Goal: Task Accomplishment & Management: Complete application form

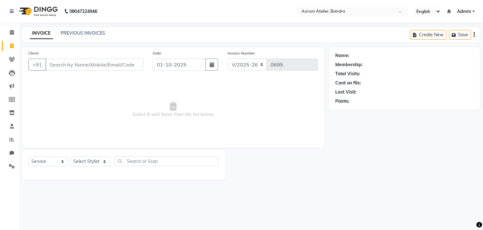
select select "7410"
select select "service"
click at [113, 64] on input "Client" at bounding box center [94, 65] width 98 height 12
click at [96, 161] on select "Select Stylist ADITYA [PERSON_NAME] chariya [PERSON_NAME] [PERSON_NAME] [PERSON…" at bounding box center [89, 162] width 39 height 10
select select "92878"
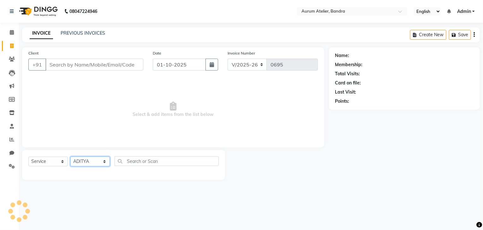
click at [70, 157] on select "Select Stylist ADITYA [PERSON_NAME] chariya [PERSON_NAME] [PERSON_NAME] [PERSON…" at bounding box center [89, 162] width 39 height 10
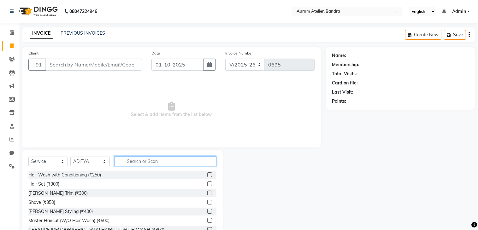
click at [145, 162] on input "text" at bounding box center [166, 162] width 102 height 10
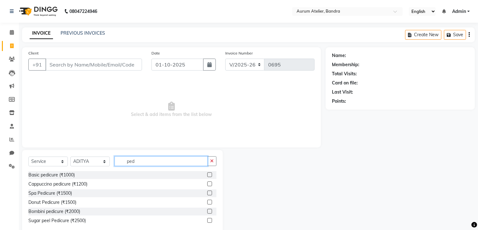
type input "ped"
click at [209, 174] on label at bounding box center [209, 175] width 5 height 5
click at [209, 174] on input "checkbox" at bounding box center [209, 175] width 4 height 4
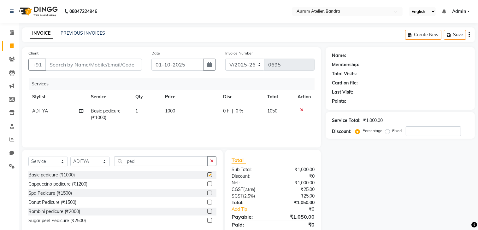
checkbox input "false"
click at [174, 162] on input "ped" at bounding box center [161, 162] width 93 height 10
type input "p"
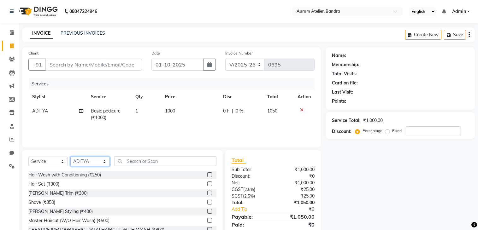
click at [92, 165] on select "Select Stylist ADITYA [PERSON_NAME] chariya [PERSON_NAME] [PERSON_NAME] [PERSON…" at bounding box center [89, 162] width 39 height 10
select select "66081"
click at [70, 157] on select "Select Stylist ADITYA [PERSON_NAME] chariya [PERSON_NAME] [PERSON_NAME] [PERSON…" at bounding box center [89, 162] width 39 height 10
click at [135, 161] on input "text" at bounding box center [166, 162] width 102 height 10
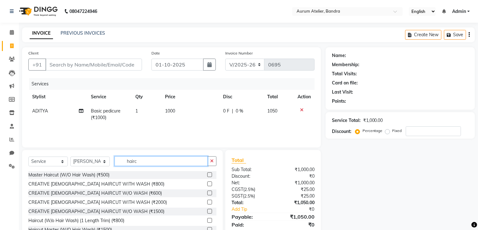
type input "hairc"
click at [207, 194] on label at bounding box center [209, 193] width 5 height 5
click at [207, 194] on input "checkbox" at bounding box center [209, 194] width 4 height 4
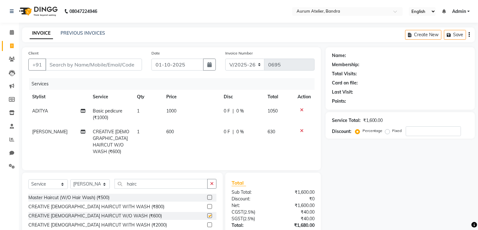
checkbox input "false"
click at [165, 181] on input "hairc" at bounding box center [161, 184] width 93 height 10
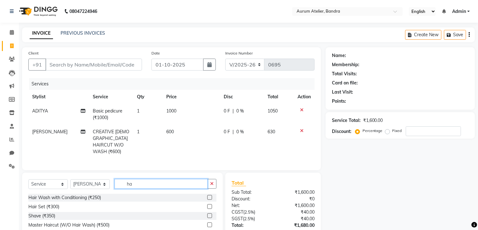
type input "h"
type input "bea"
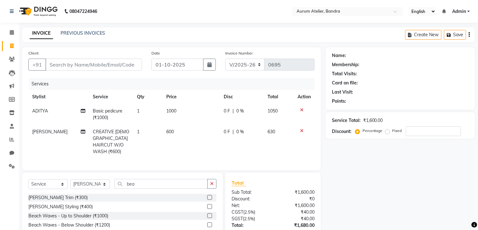
click at [208, 196] on label at bounding box center [209, 197] width 5 height 5
click at [208, 196] on input "checkbox" at bounding box center [209, 198] width 4 height 4
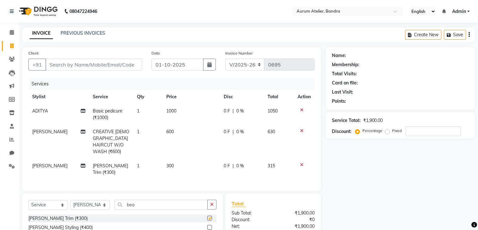
checkbox input "false"
click at [169, 200] on input "bea" at bounding box center [161, 205] width 93 height 10
type input "b"
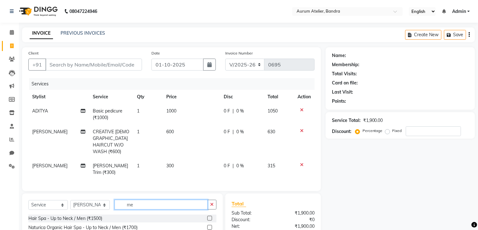
type input "m"
type input "colo"
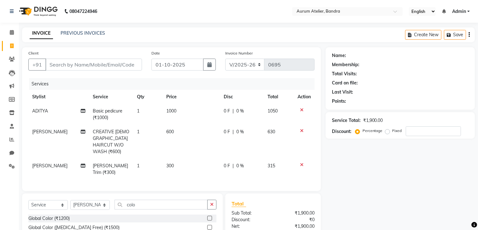
click at [208, 216] on label at bounding box center [209, 218] width 5 height 5
click at [208, 217] on input "checkbox" at bounding box center [209, 219] width 4 height 4
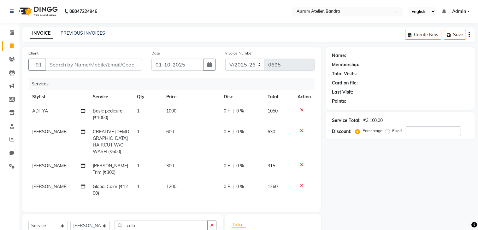
checkbox input "false"
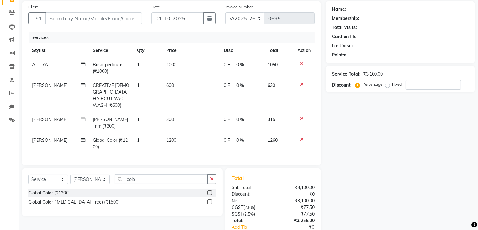
scroll to position [15, 0]
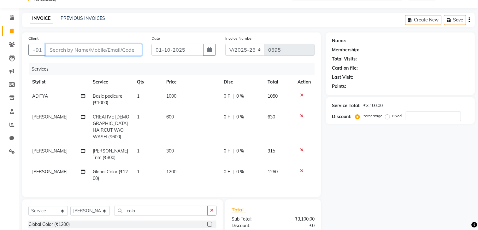
click at [87, 51] on input "Client" at bounding box center [93, 50] width 97 height 12
type input "s"
type input "0"
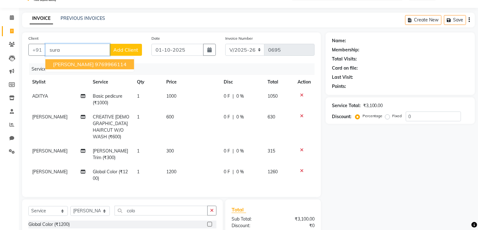
click at [80, 68] on button "[PERSON_NAME] 9769966114" at bounding box center [89, 64] width 89 height 10
type input "9769966114"
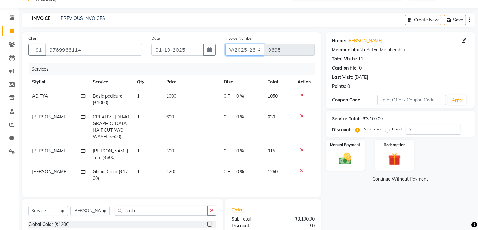
click at [255, 49] on select "C/2025-26 V/2025 V/2025-26" at bounding box center [244, 50] width 39 height 12
select select "7590"
click at [225, 44] on select "C/2025-26 V/2025 V/2025-26" at bounding box center [244, 50] width 39 height 12
type input "1530"
click at [470, 20] on icon "button" at bounding box center [469, 20] width 1 height 0
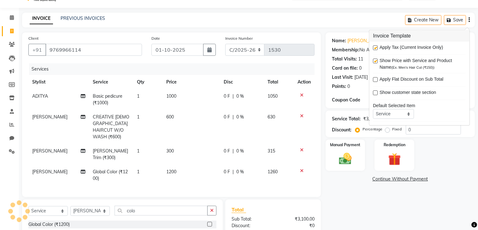
click at [375, 48] on label at bounding box center [375, 47] width 5 height 5
click at [375, 48] on input "checkbox" at bounding box center [375, 48] width 4 height 4
checkbox input "false"
click at [432, 127] on input "0" at bounding box center [433, 130] width 55 height 10
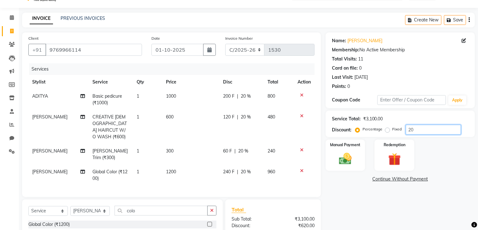
type input "20"
click at [302, 169] on icon at bounding box center [301, 171] width 3 height 4
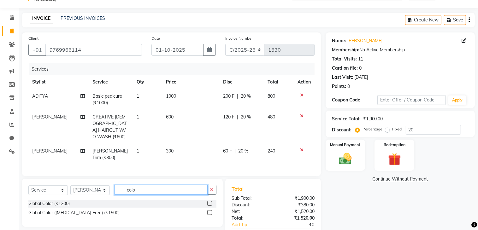
click at [158, 190] on input "colo" at bounding box center [161, 190] width 93 height 10
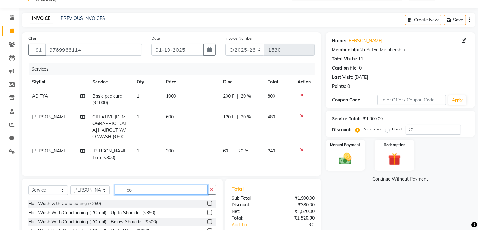
type input "c"
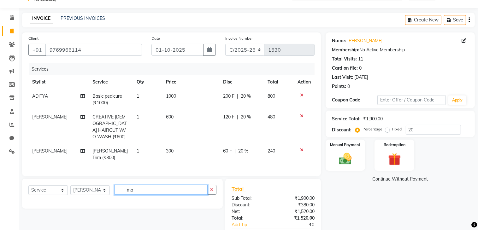
type input "m"
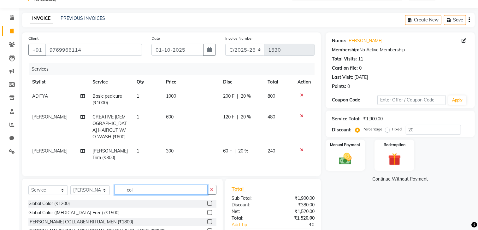
type input "colo"
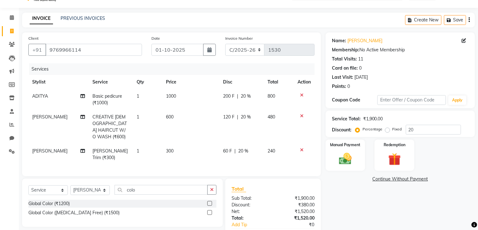
click at [210, 211] on label at bounding box center [209, 213] width 5 height 5
click at [210, 211] on input "checkbox" at bounding box center [209, 213] width 4 height 4
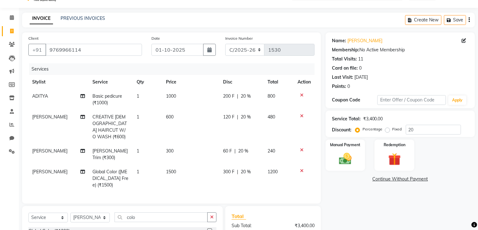
checkbox input "false"
click at [247, 118] on span "20 %" at bounding box center [246, 117] width 10 height 7
select select "66081"
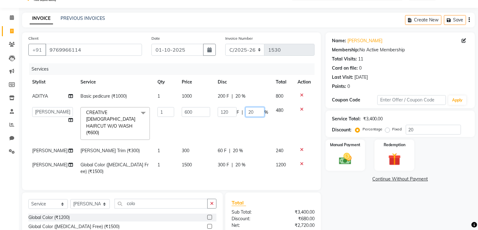
click at [248, 117] on td "120 F | 20 %" at bounding box center [243, 124] width 58 height 40
click at [251, 114] on input "20" at bounding box center [255, 112] width 19 height 10
type input "2"
type input "0"
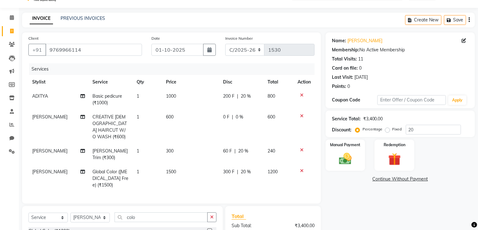
click at [398, 210] on div "Name: [PERSON_NAME] Membership: No Active Membership Total Visits: 11 Card on f…" at bounding box center [403, 160] width 154 height 254
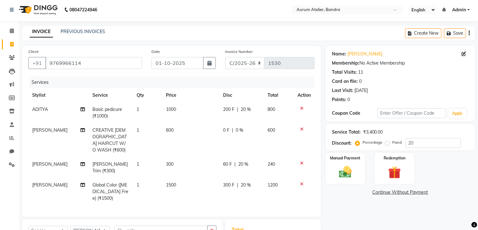
scroll to position [0, 0]
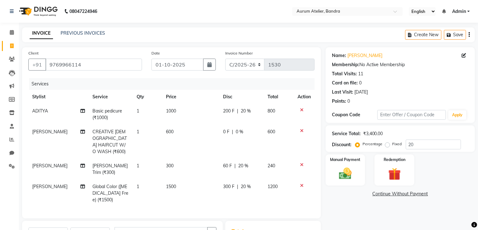
click at [398, 223] on div "Name: [PERSON_NAME] Membership: No Active Membership Total Visits: 11 Card on f…" at bounding box center [403, 174] width 154 height 254
click at [394, 212] on div "Name: [PERSON_NAME] Membership: No Active Membership Total Visits: 11 Card on f…" at bounding box center [403, 174] width 154 height 254
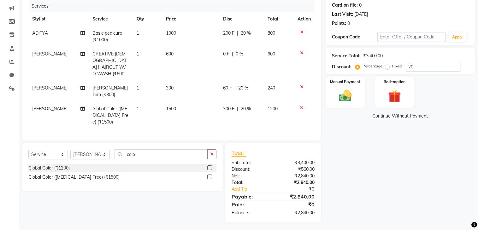
click at [394, 201] on div "Name: [PERSON_NAME] Membership: No Active Membership Total Visits: 11 Card on f…" at bounding box center [403, 96] width 154 height 254
click at [337, 90] on img at bounding box center [345, 96] width 21 height 15
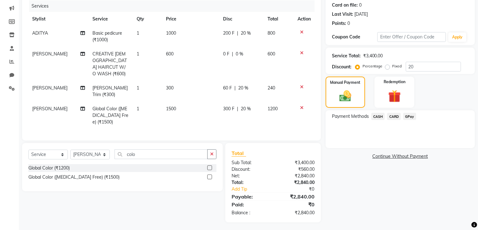
click at [380, 117] on span "CASH" at bounding box center [379, 116] width 14 height 7
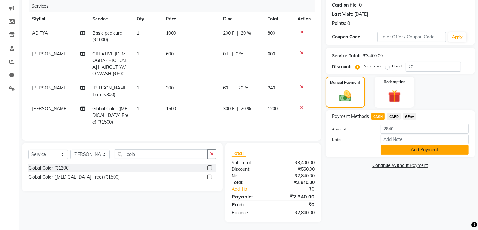
click at [421, 152] on button "Add Payment" at bounding box center [425, 150] width 88 height 10
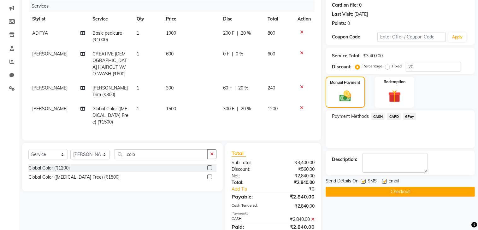
scroll to position [100, 0]
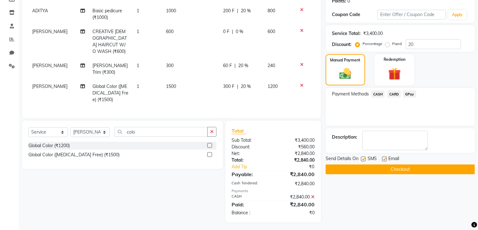
click at [374, 172] on button "Checkout" at bounding box center [400, 170] width 149 height 10
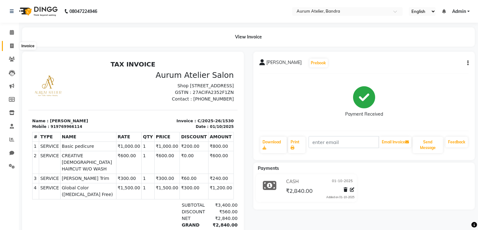
click at [12, 46] on icon at bounding box center [11, 46] width 3 height 5
select select "7410"
select select "service"
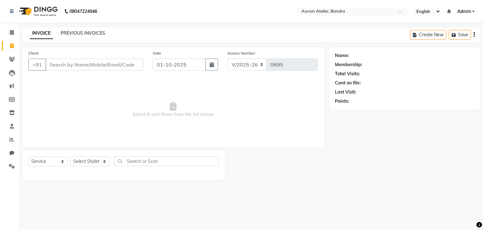
click at [98, 34] on link "PREVIOUS INVOICES" at bounding box center [83, 33] width 45 height 6
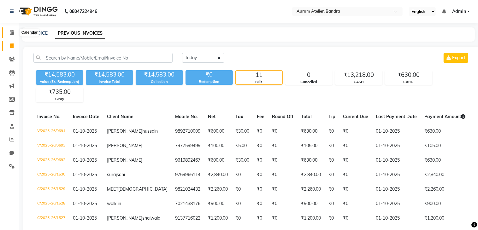
click at [11, 33] on icon at bounding box center [12, 32] width 4 height 5
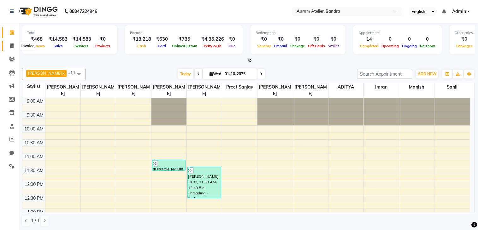
click at [13, 47] on icon at bounding box center [11, 46] width 3 height 5
select select "7410"
select select "service"
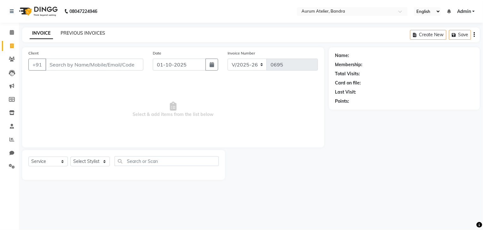
click at [62, 34] on link "PREVIOUS INVOICES" at bounding box center [83, 33] width 45 height 6
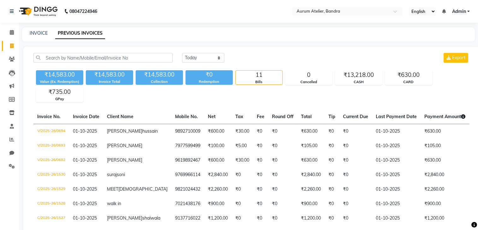
click at [71, 42] on main "INVOICE PREVIOUS INVOICES [DATE] [DATE] Custom Range Export ₹14,583.00 Value (E…" at bounding box center [248, 172] width 459 height 291
click at [458, 10] on span "Admin" at bounding box center [459, 11] width 14 height 7
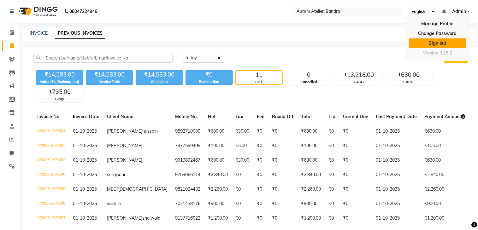
click at [453, 46] on link "Sign out" at bounding box center [438, 44] width 58 height 10
